Goal: Information Seeking & Learning: Learn about a topic

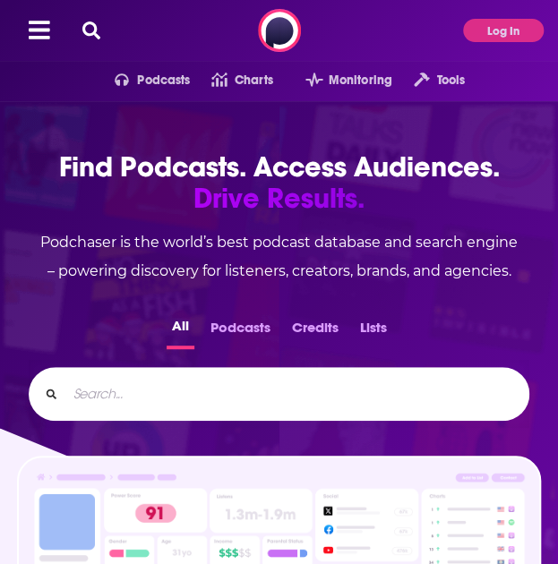
click at [81, 25] on button at bounding box center [91, 31] width 29 height 21
click at [88, 26] on icon at bounding box center [91, 30] width 18 height 18
click at [116, 410] on div "Ctrl K" at bounding box center [279, 394] width 500 height 54
click at [113, 389] on input "Search..." at bounding box center [290, 394] width 448 height 29
type input "BG2 pod"
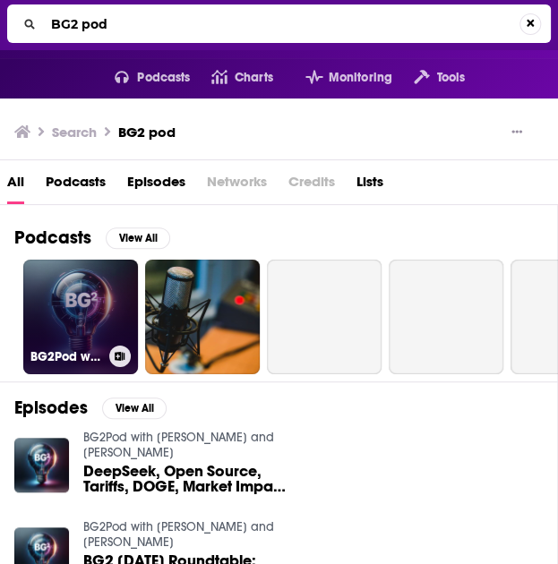
scroll to position [4, 0]
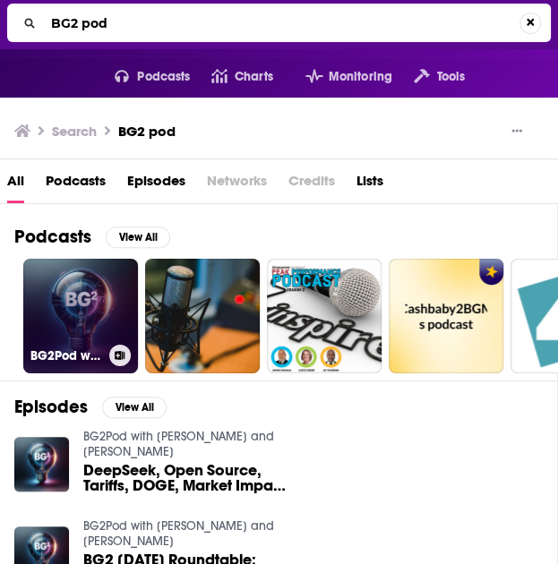
click at [90, 318] on link "BG2Pod with [PERSON_NAME] and [PERSON_NAME]" at bounding box center [80, 316] width 115 height 115
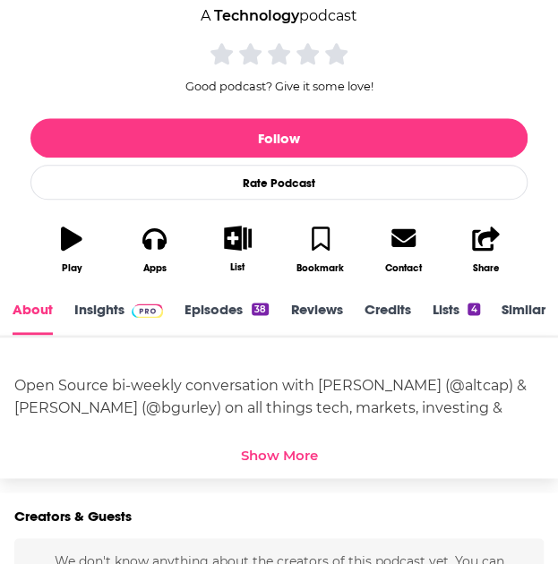
scroll to position [2, 0]
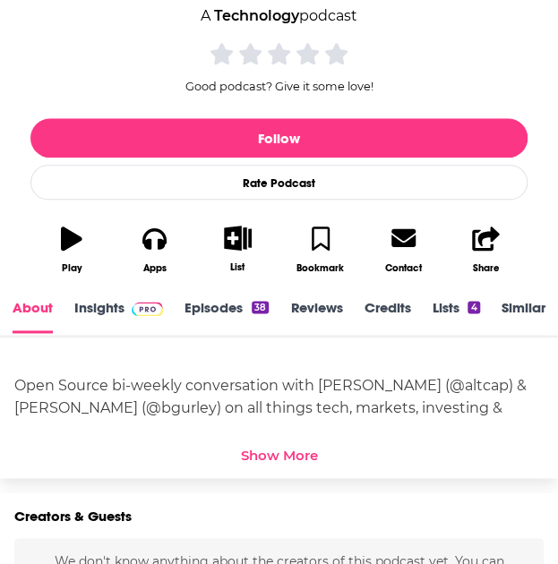
click at [89, 318] on link "Insights" at bounding box center [118, 316] width 89 height 34
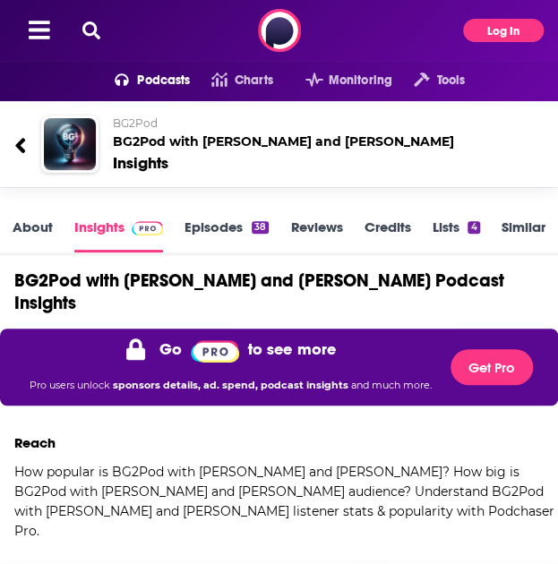
click at [505, 25] on button "Log In" at bounding box center [503, 30] width 81 height 23
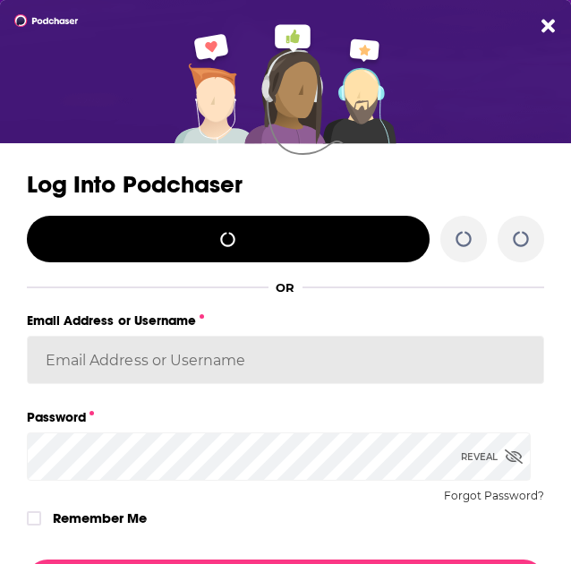
type input "[EMAIL_ADDRESS][DOMAIN_NAME]"
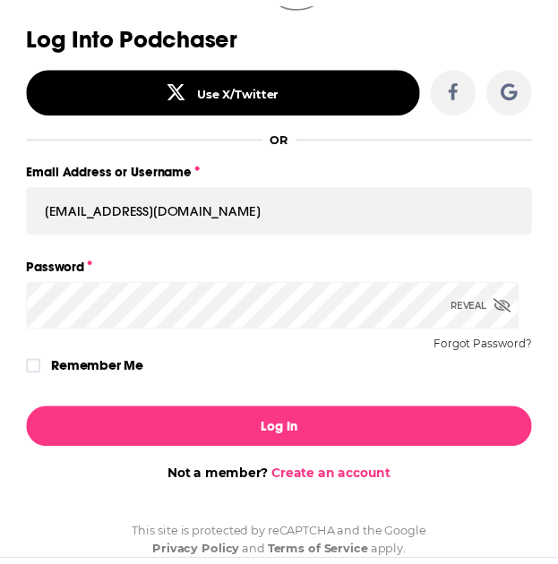
scroll to position [152, 0]
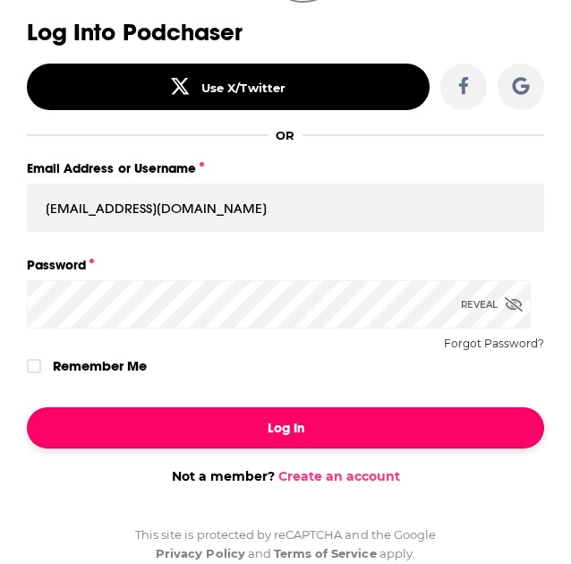
click at [268, 431] on button "Log In" at bounding box center [285, 427] width 517 height 41
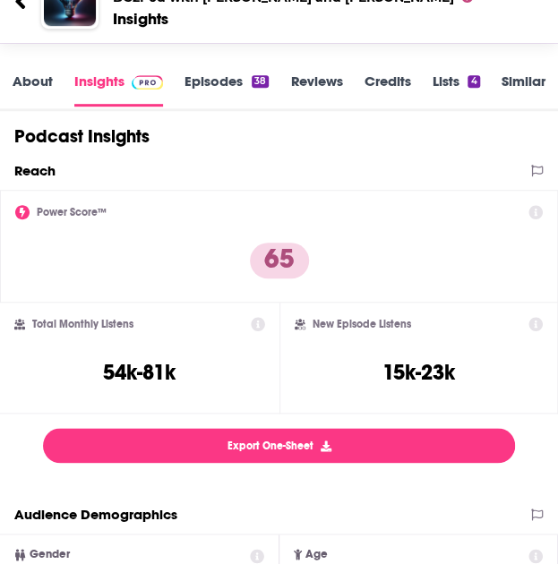
scroll to position [212, 0]
